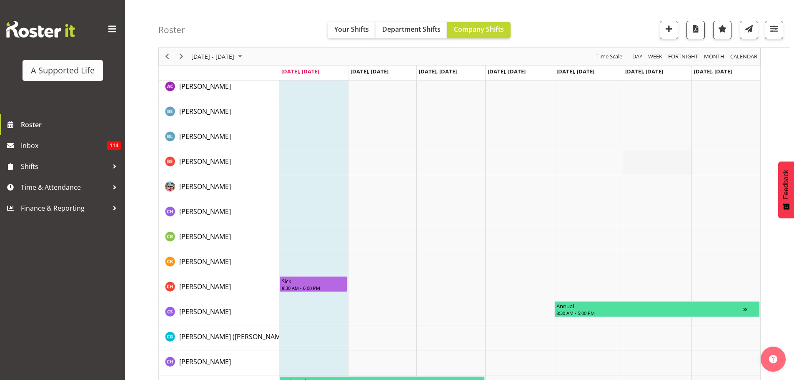
scroll to position [500, 0]
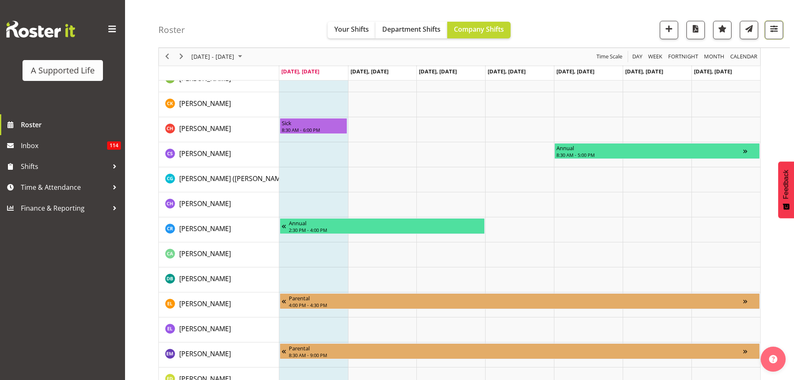
click at [772, 37] on button "button" at bounding box center [774, 30] width 18 height 18
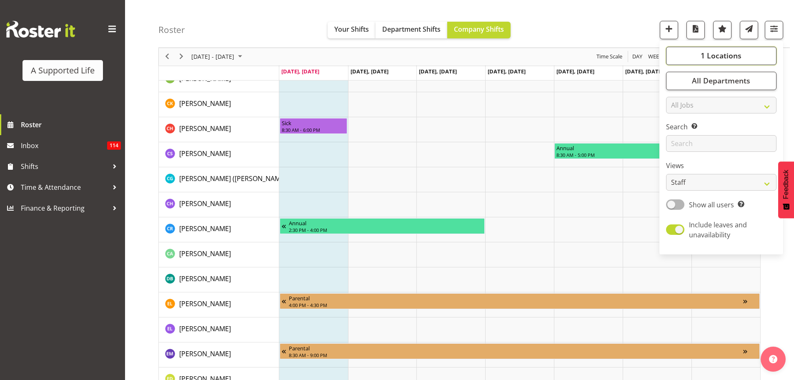
click at [694, 55] on button "1 Locations" at bounding box center [721, 56] width 110 height 18
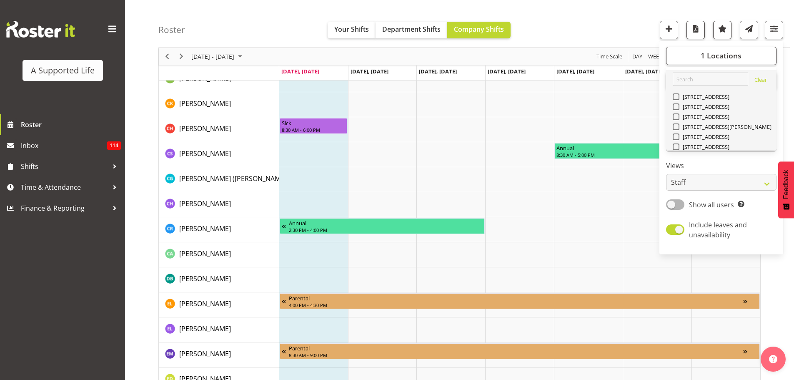
click at [676, 333] on span at bounding box center [676, 336] width 7 height 7
click at [676, 334] on input "[STREET_ADDRESS][PERSON_NAME]" at bounding box center [675, 336] width 5 height 5
checkbox input "false"
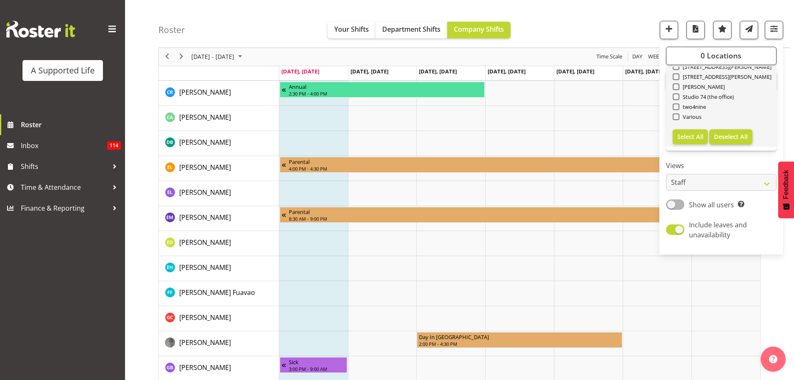
scroll to position [667, 0]
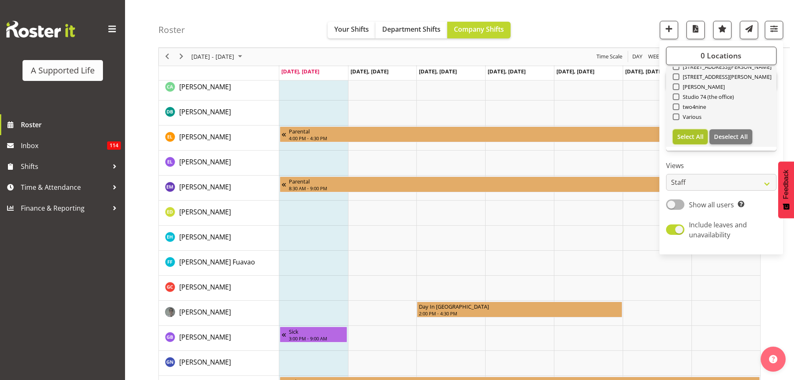
click at [685, 139] on span "Select All" at bounding box center [690, 137] width 26 height 8
checkbox input "true"
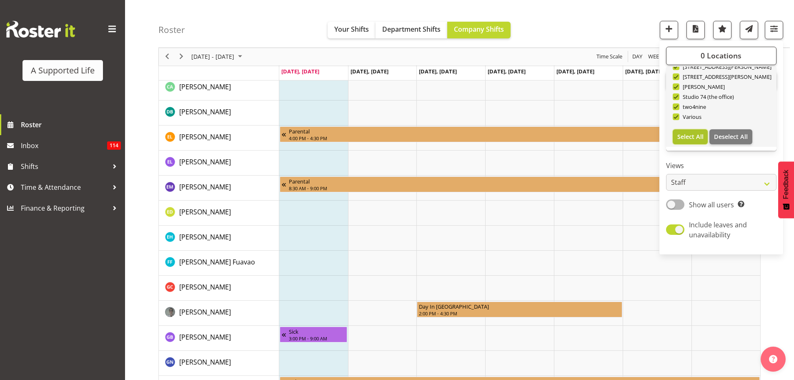
checkbox input "true"
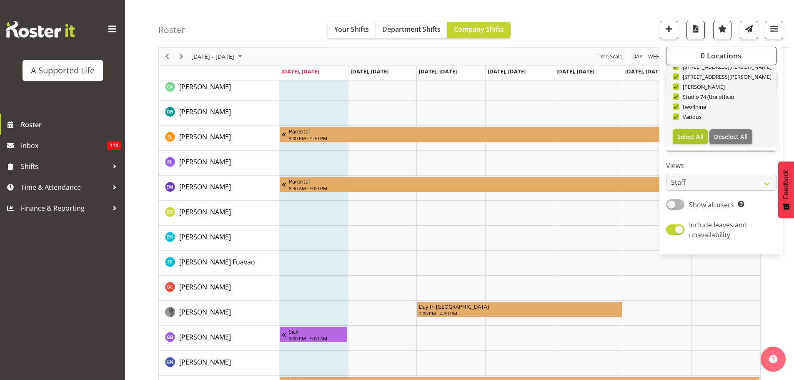
checkbox input "true"
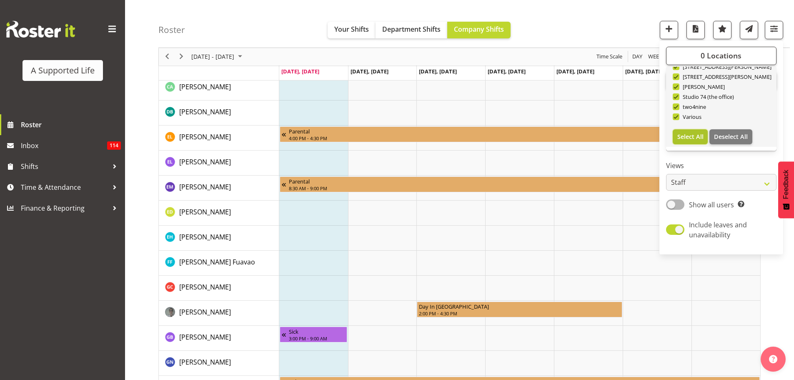
checkbox input "true"
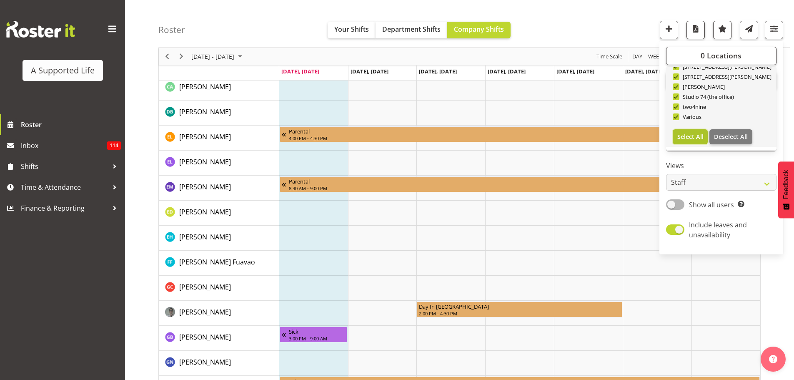
checkbox input "true"
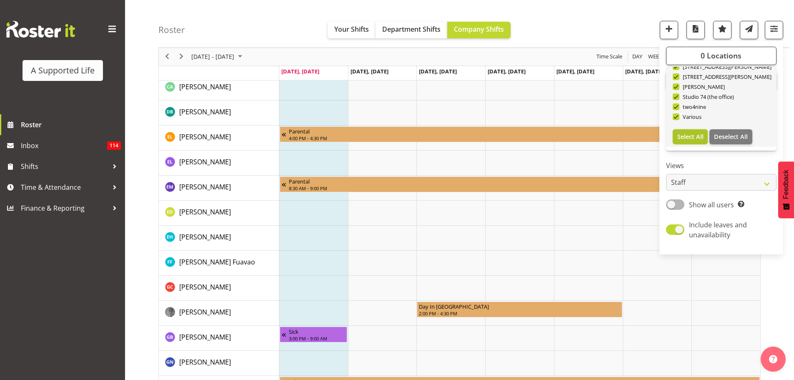
checkbox input "true"
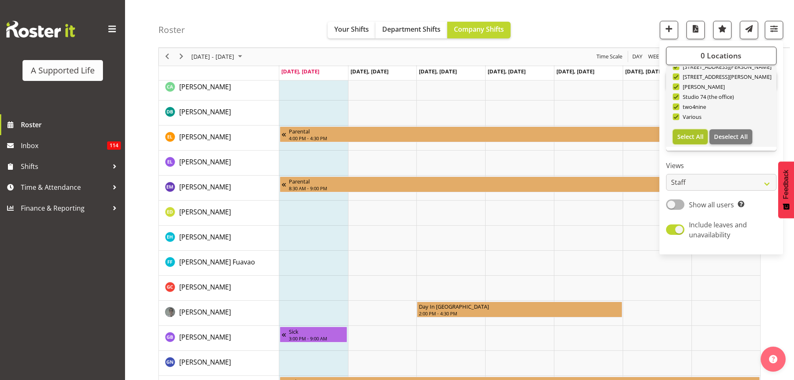
checkbox input "true"
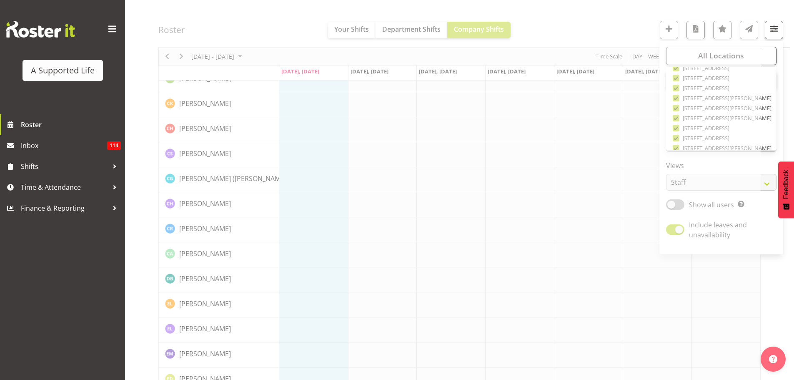
scroll to position [280, 0]
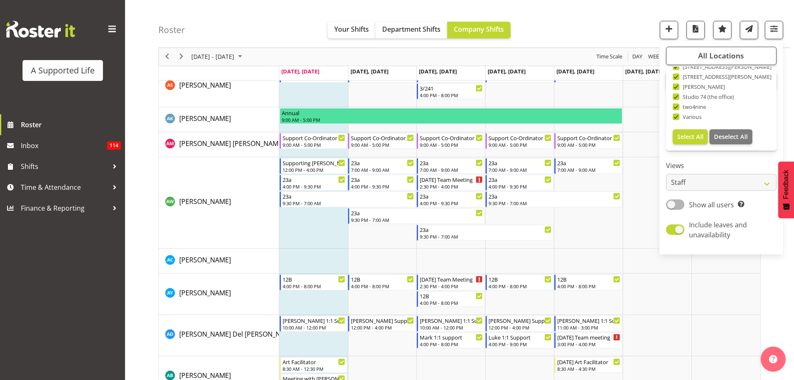
scroll to position [1113, 0]
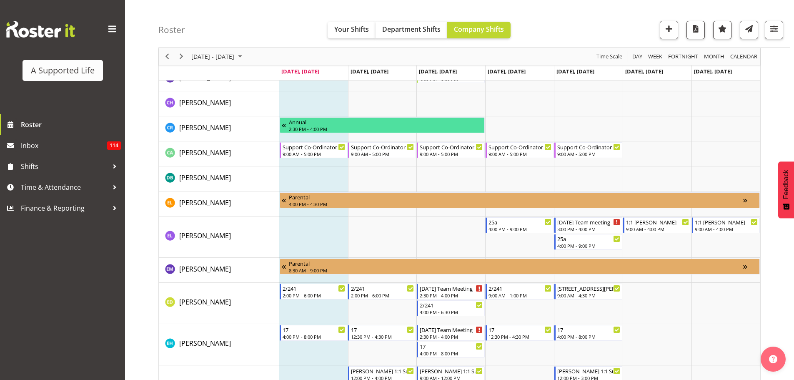
scroll to position [1474, 0]
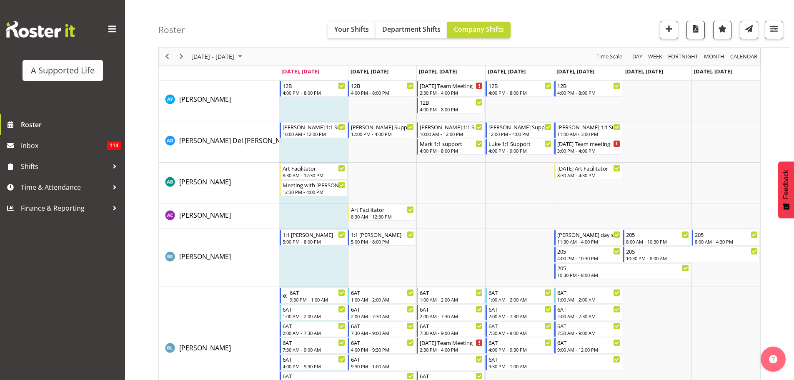
scroll to position [682, 0]
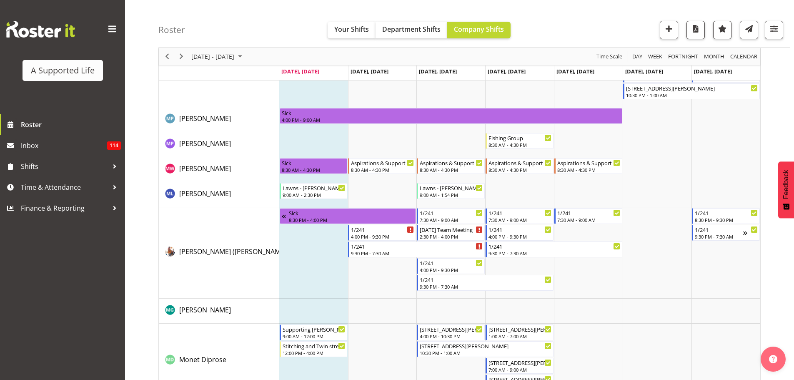
scroll to position [3016, 0]
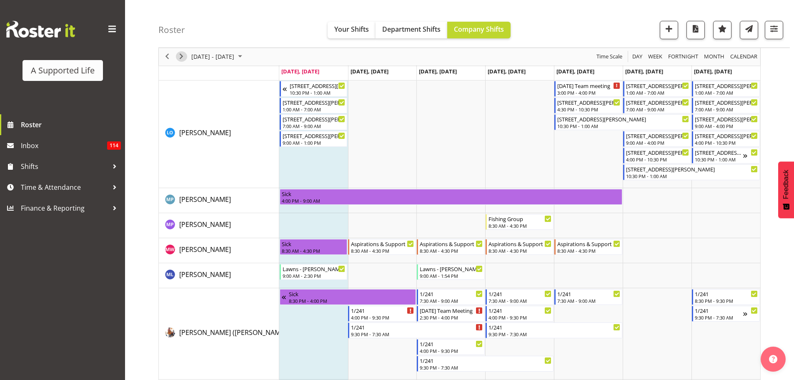
click at [184, 57] on span "Next" at bounding box center [181, 57] width 10 height 10
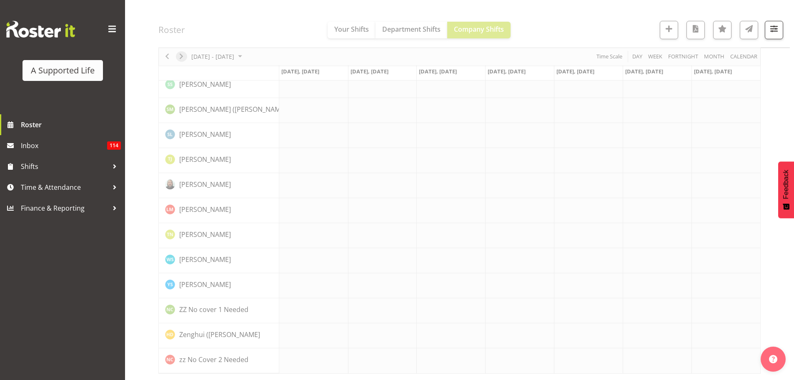
scroll to position [2320, 0]
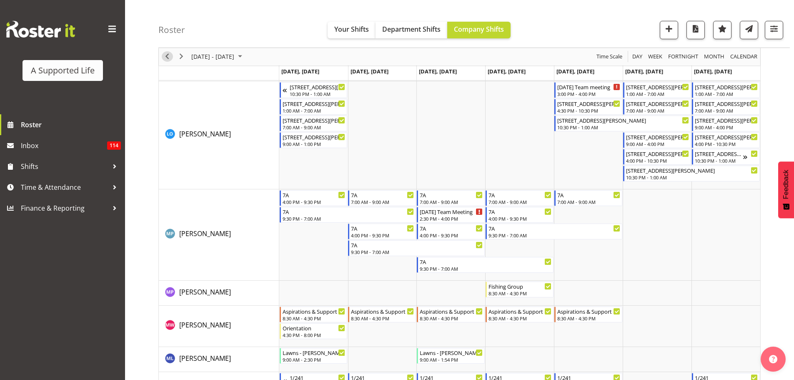
click at [167, 58] on span "Previous" at bounding box center [167, 57] width 10 height 10
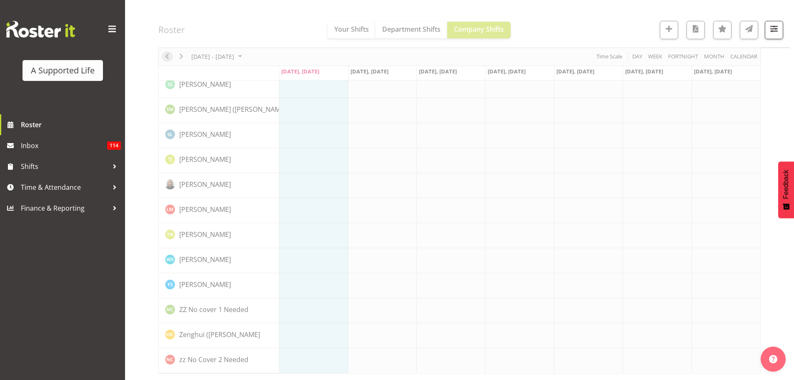
scroll to position [2320, 0]
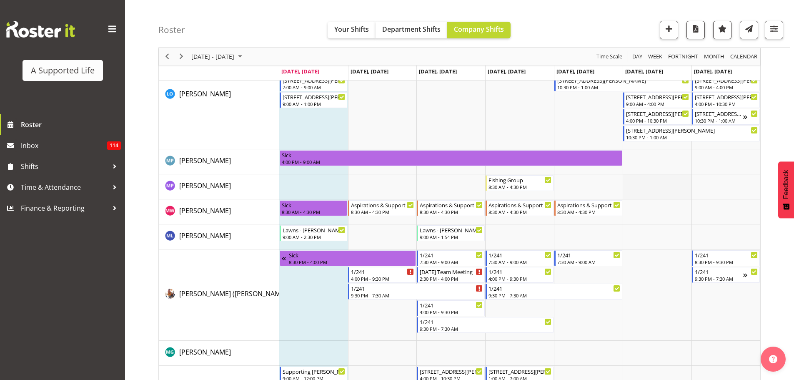
scroll to position [3016, 0]
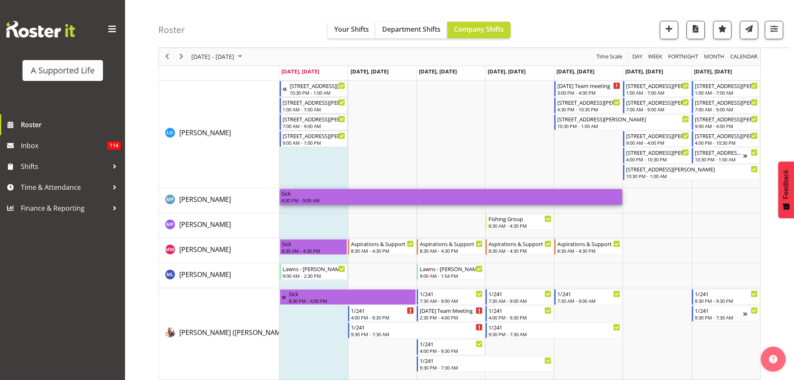
click at [583, 195] on div "Sick" at bounding box center [451, 193] width 340 height 8
click at [309, 200] on div "4:00 PM - 9:00 AM" at bounding box center [451, 200] width 340 height 7
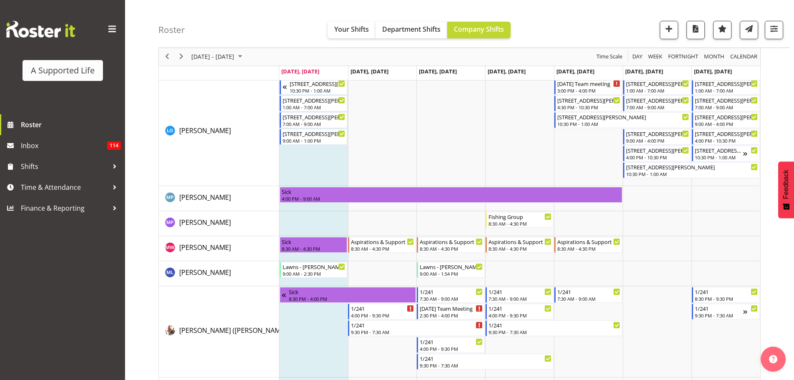
scroll to position [3025, 0]
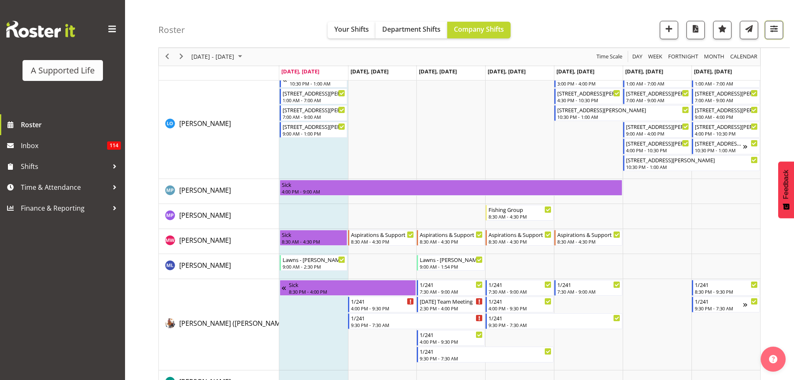
click at [778, 33] on span "button" at bounding box center [774, 28] width 11 height 11
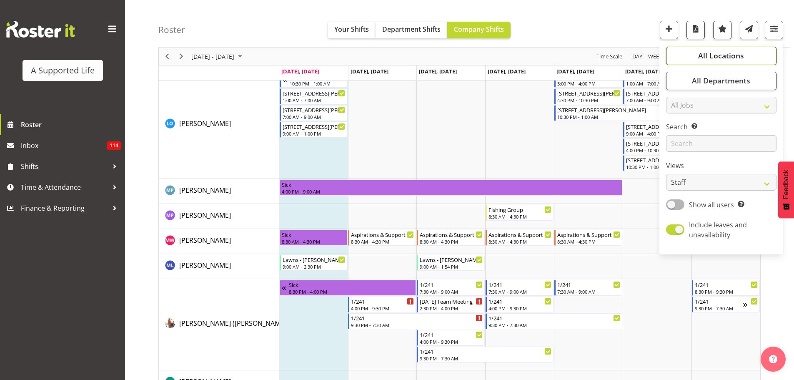
click at [719, 50] on button "All Locations" at bounding box center [721, 56] width 110 height 18
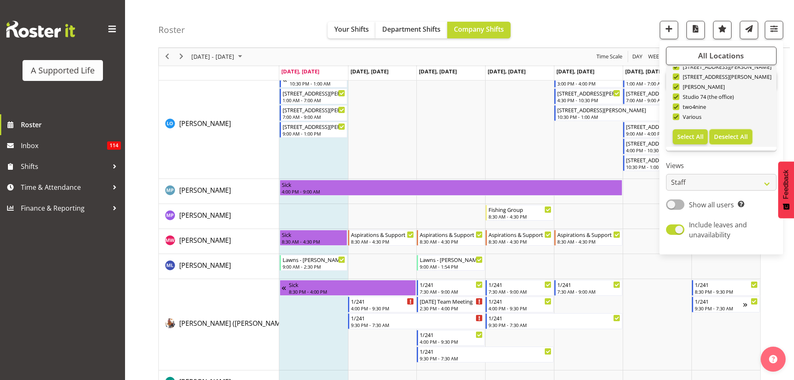
click at [724, 135] on span "Deselect All" at bounding box center [731, 137] width 34 height 8
checkbox input "false"
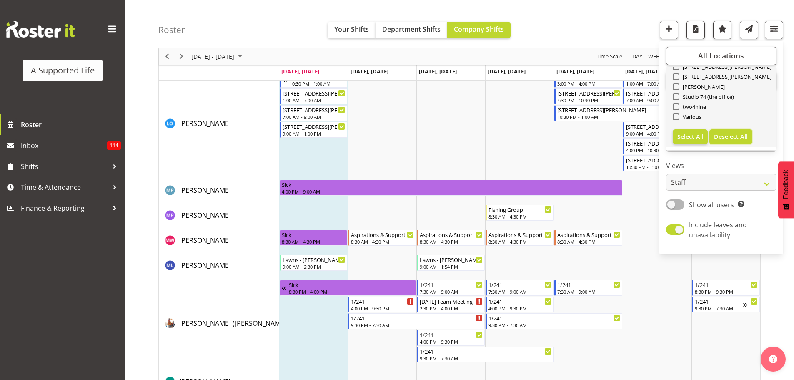
checkbox input "false"
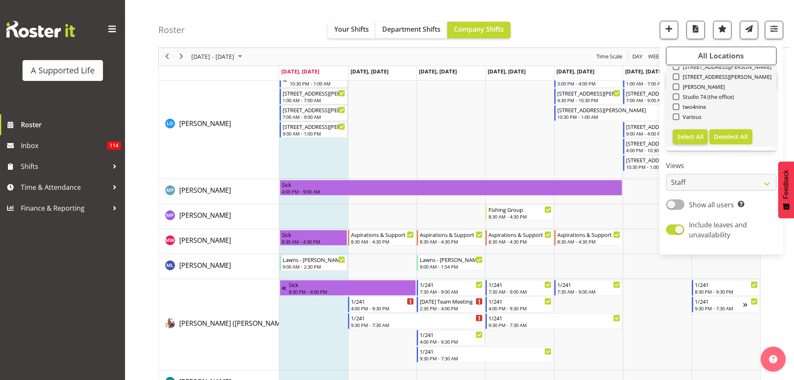
checkbox input "false"
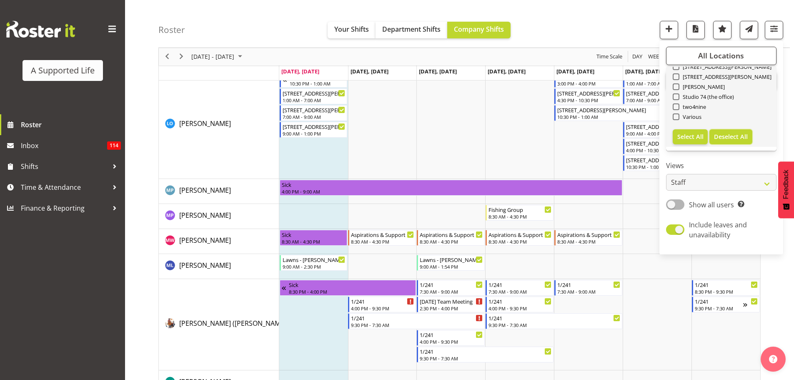
checkbox input "false"
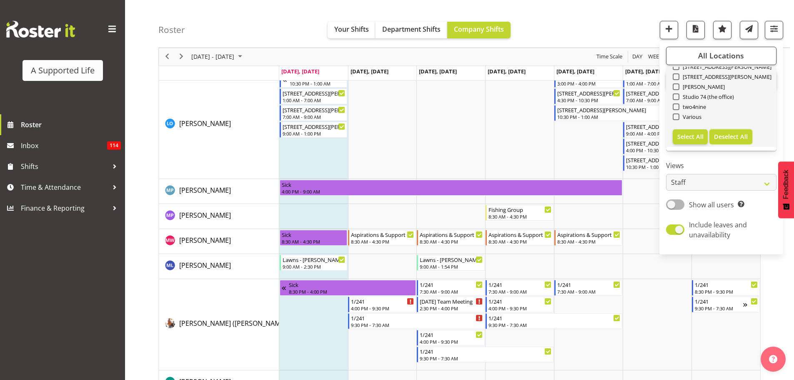
checkbox input "false"
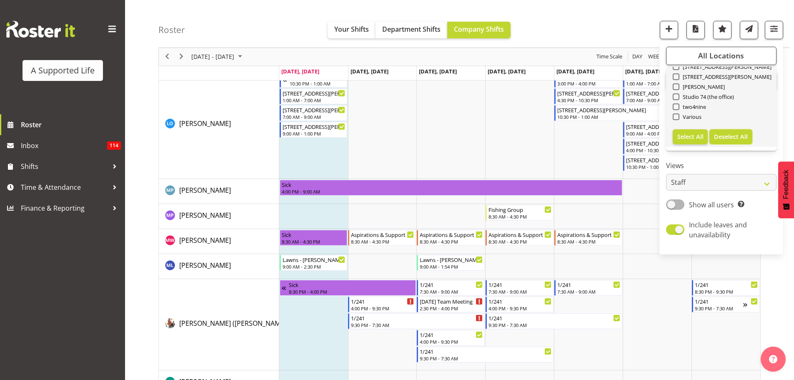
checkbox input "false"
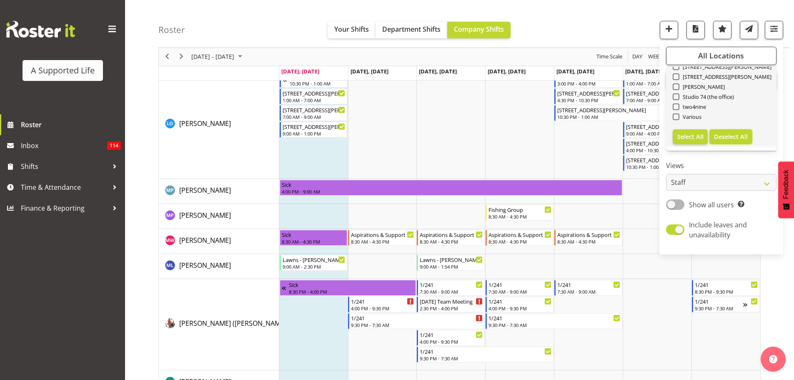
checkbox input "false"
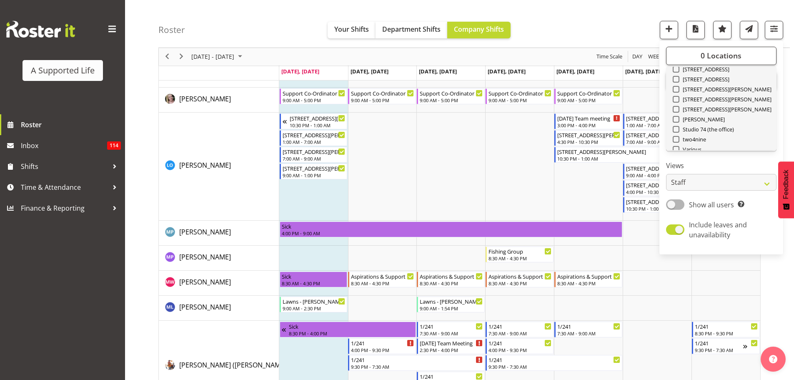
scroll to position [238, 0]
click at [676, 99] on span at bounding box center [676, 98] width 7 height 7
click at [676, 99] on input "[STREET_ADDRESS][PERSON_NAME]" at bounding box center [675, 98] width 5 height 5
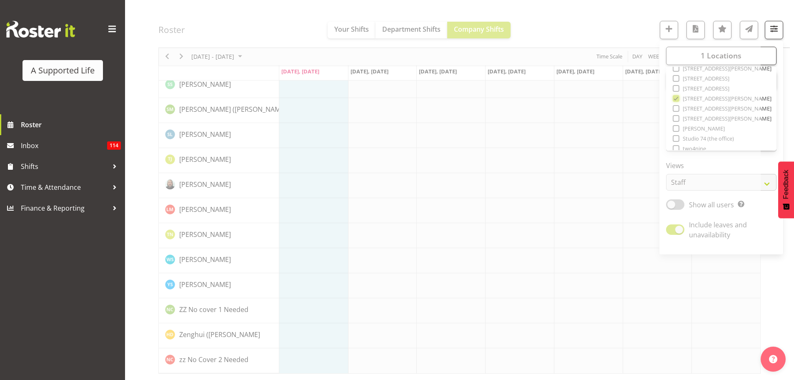
scroll to position [2320, 0]
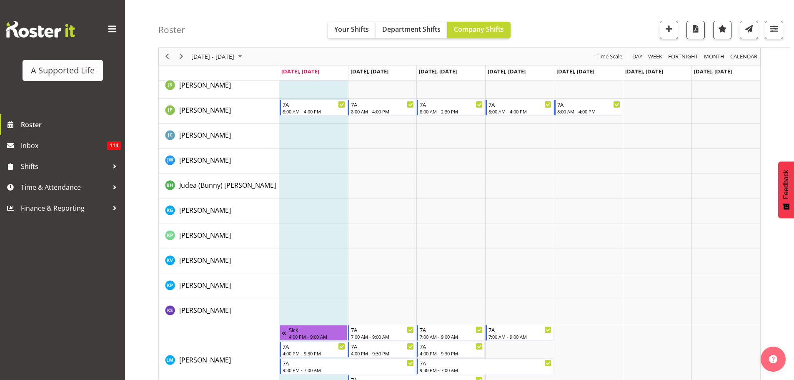
scroll to position [1085, 0]
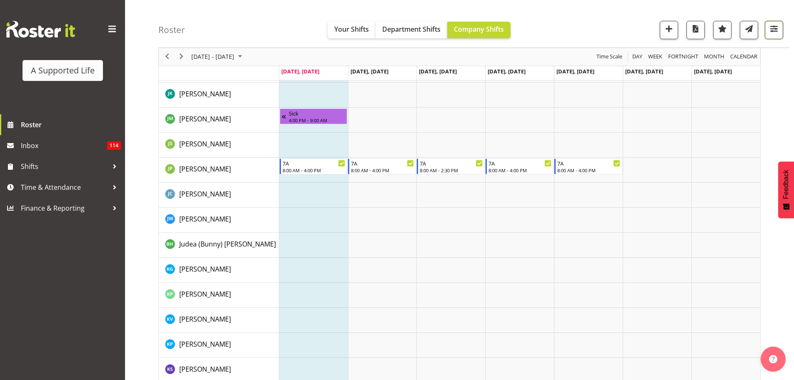
click at [773, 27] on span "button" at bounding box center [774, 28] width 11 height 11
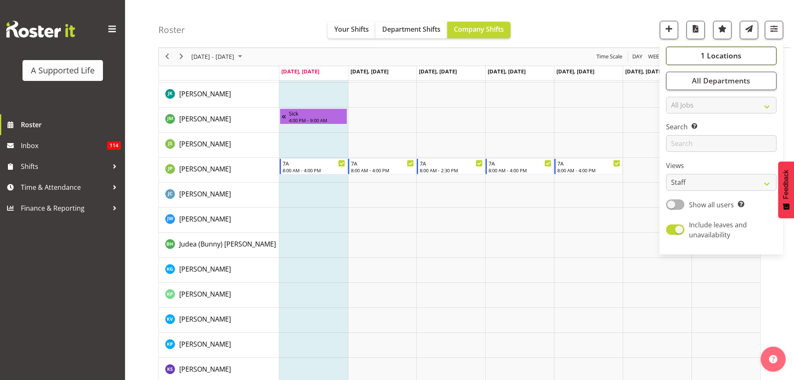
click at [739, 52] on span "1 Locations" at bounding box center [721, 56] width 41 height 10
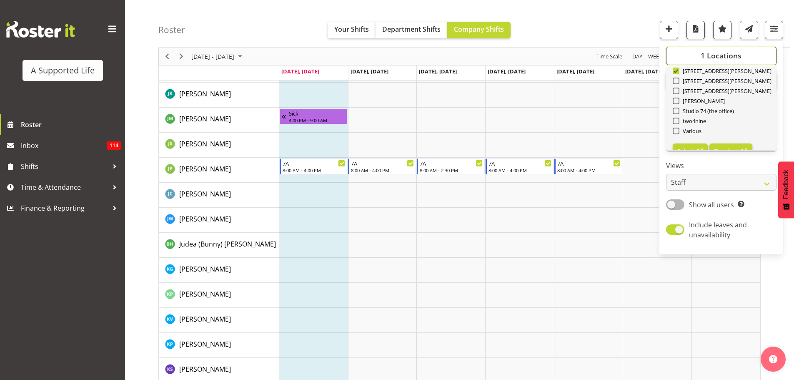
scroll to position [280, 0]
click at [731, 137] on span "Deselect All" at bounding box center [731, 137] width 34 height 8
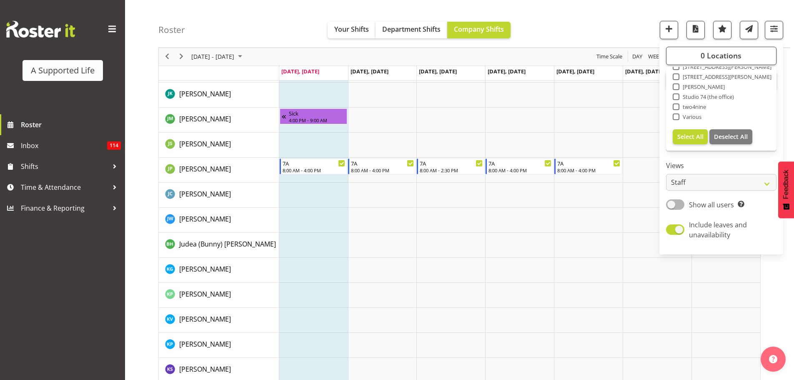
click at [784, 289] on div "[DATE] - [DATE] [DATE] Day Week Fortnight Month calendar Month Agenda Time Scal…" at bounding box center [476, 311] width 636 height 2638
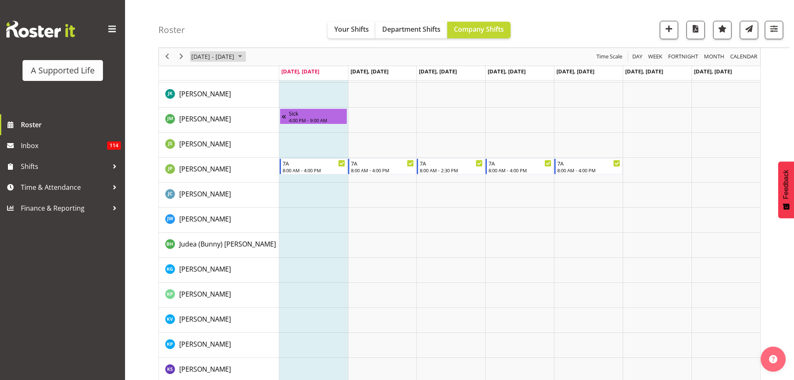
click at [245, 55] on span "August 2025" at bounding box center [240, 57] width 10 height 10
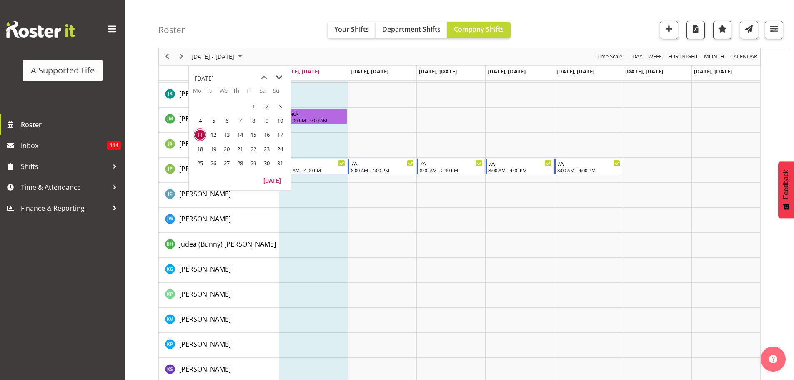
click at [280, 73] on span "next month" at bounding box center [279, 77] width 15 height 15
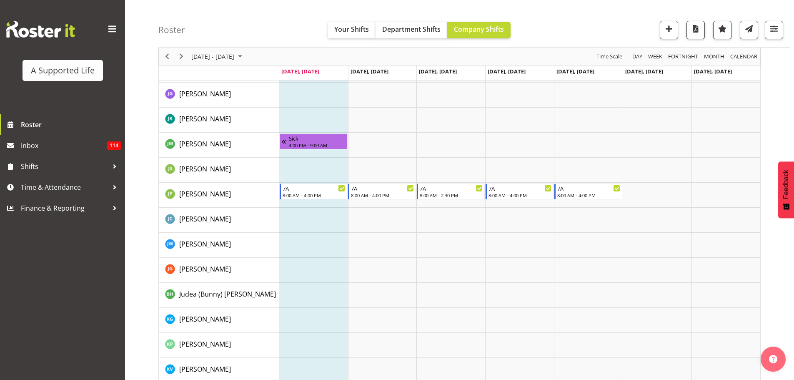
scroll to position [0, 0]
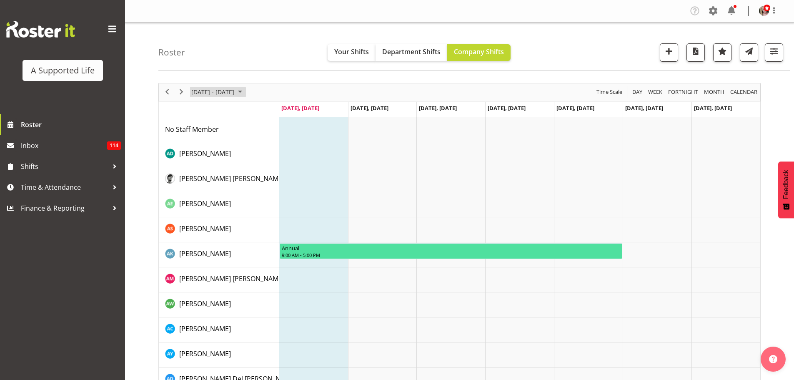
click at [245, 89] on span "August 2025" at bounding box center [240, 92] width 10 height 10
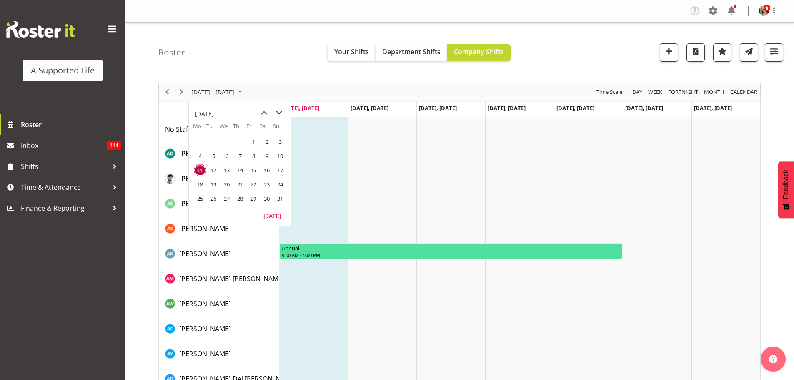
click at [278, 112] on span "next month" at bounding box center [279, 112] width 15 height 15
click at [194, 141] on span "1" at bounding box center [200, 141] width 13 height 13
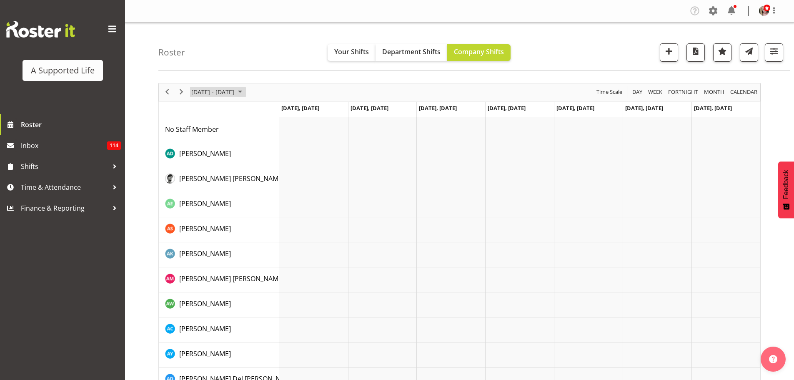
click at [235, 93] on span "[DATE] - [DATE]" at bounding box center [212, 92] width 45 height 10
click at [776, 56] on span "button" at bounding box center [774, 51] width 11 height 11
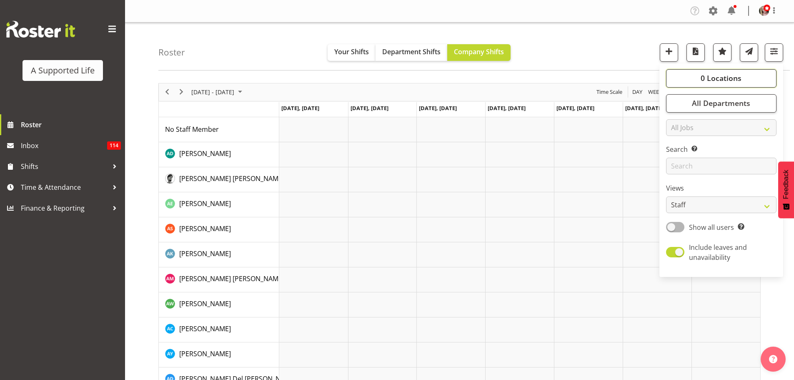
click at [763, 82] on button "0 Locations" at bounding box center [721, 78] width 110 height 18
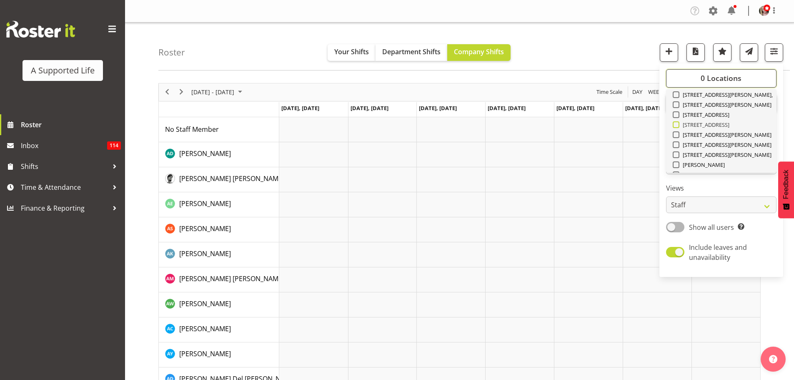
scroll to position [238, 0]
click at [676, 123] on span at bounding box center [676, 121] width 7 height 7
click at [676, 123] on input "[STREET_ADDRESS][PERSON_NAME]" at bounding box center [675, 120] width 5 height 5
checkbox input "true"
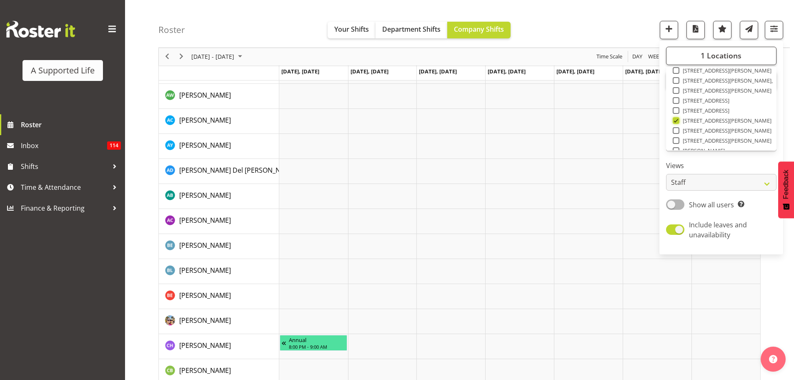
scroll to position [280, 0]
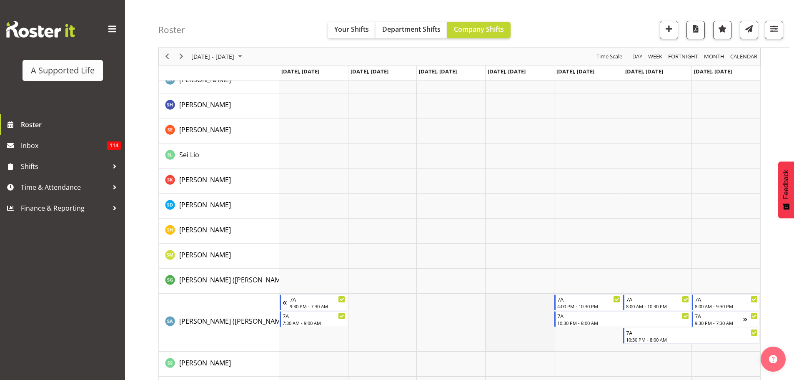
scroll to position [2011, 0]
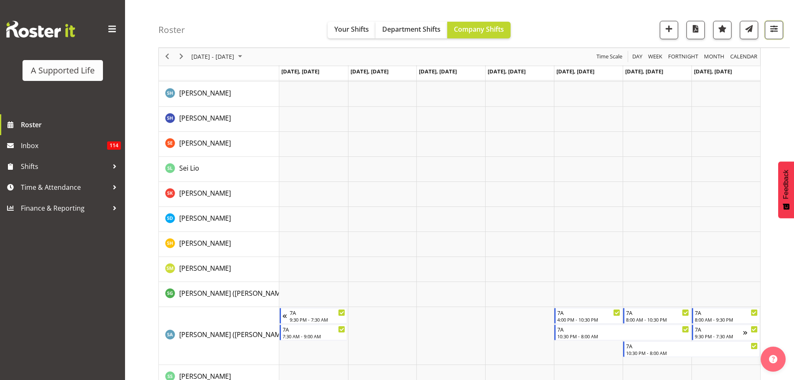
click at [774, 22] on button "button" at bounding box center [774, 30] width 18 height 18
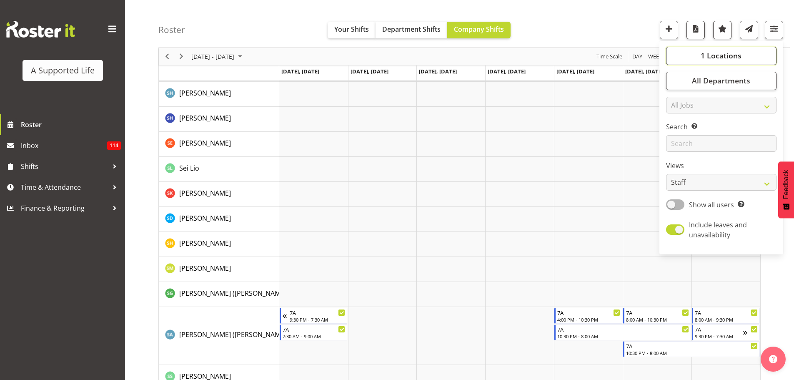
click at [734, 62] on button "1 Locations" at bounding box center [721, 56] width 110 height 18
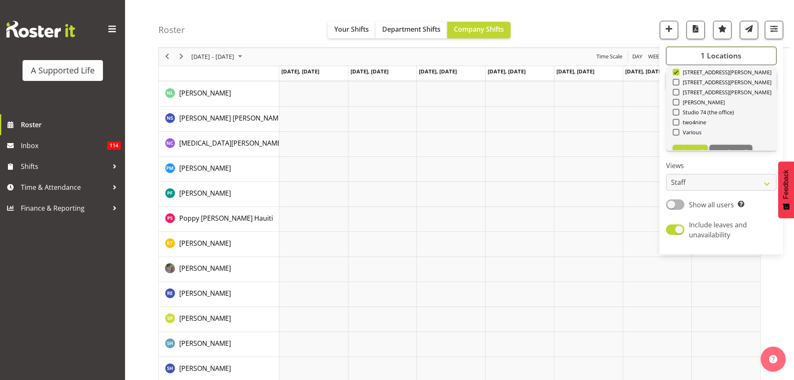
scroll to position [280, 0]
